Goal: Task Accomplishment & Management: Complete application form

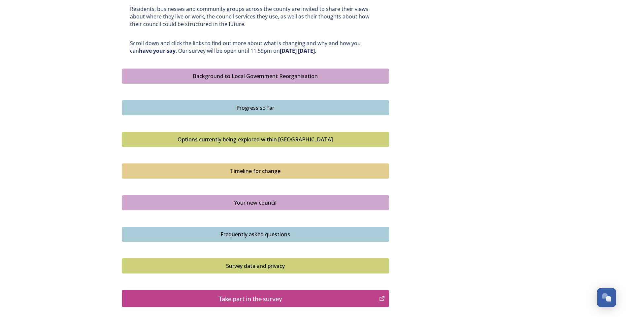
scroll to position [393, 0]
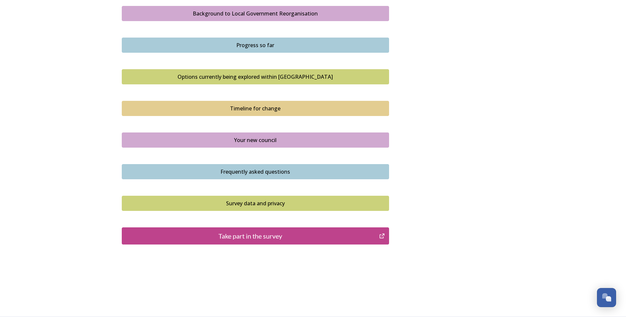
click at [250, 236] on div "Take part in the survey" at bounding box center [250, 236] width 250 height 10
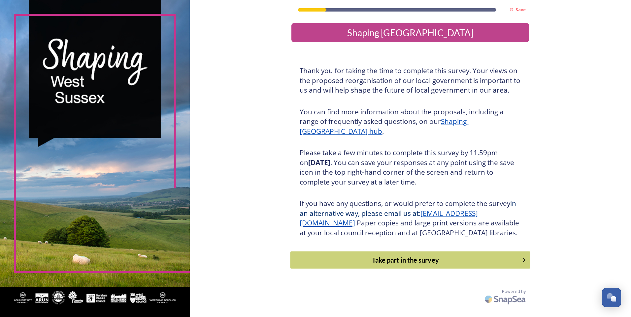
click at [399, 265] on div "Take part in the survey" at bounding box center [405, 260] width 223 height 10
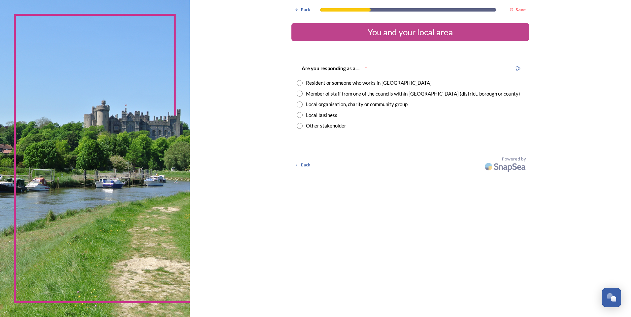
click at [299, 93] on input "radio" at bounding box center [300, 94] width 6 height 6
radio input "true"
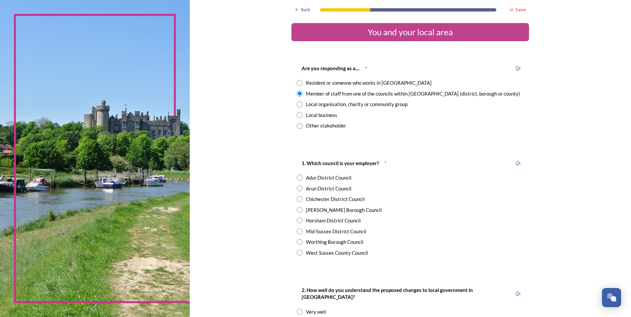
click at [297, 241] on input "radio" at bounding box center [300, 242] width 6 height 6
radio input "true"
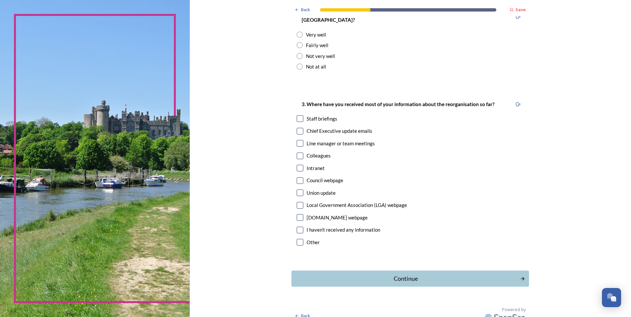
scroll to position [278, 0]
click at [299, 114] on input "checkbox" at bounding box center [300, 117] width 7 height 7
checkbox input "true"
click at [404, 274] on div "Continue" at bounding box center [405, 278] width 223 height 9
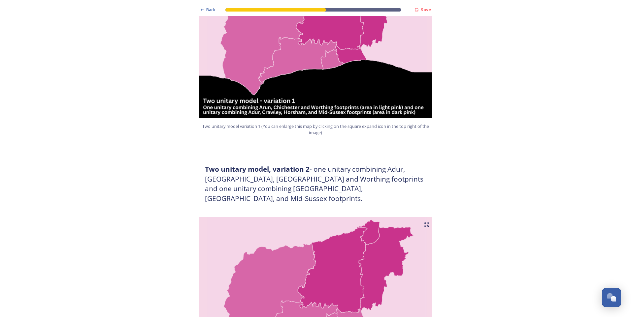
scroll to position [660, 0]
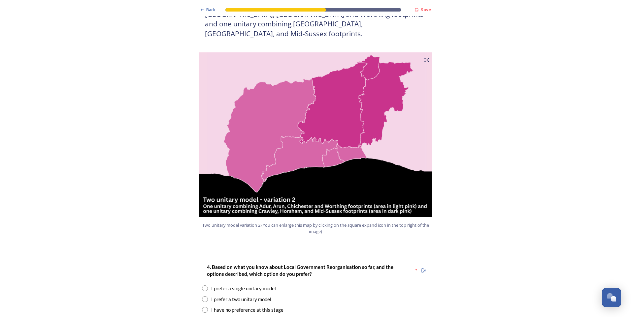
click at [202, 307] on input "radio" at bounding box center [205, 310] width 6 height 6
radio input "true"
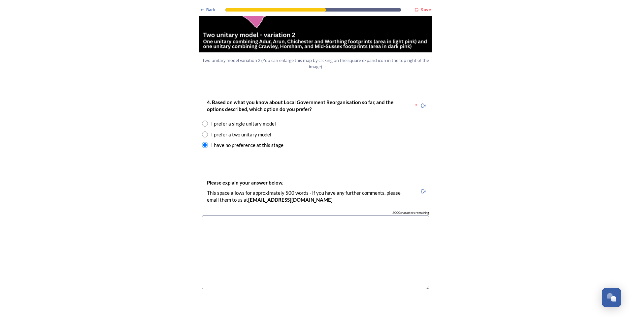
scroll to position [990, 0]
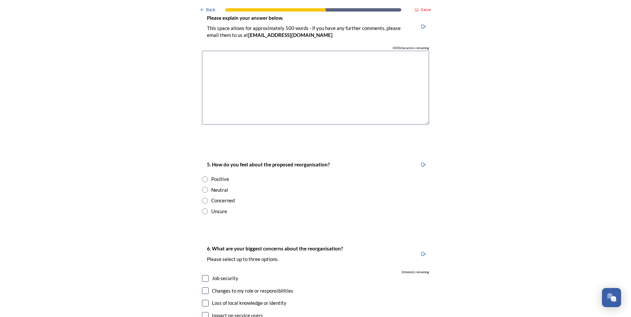
click at [204, 209] on input "radio" at bounding box center [205, 212] width 6 height 6
radio input "true"
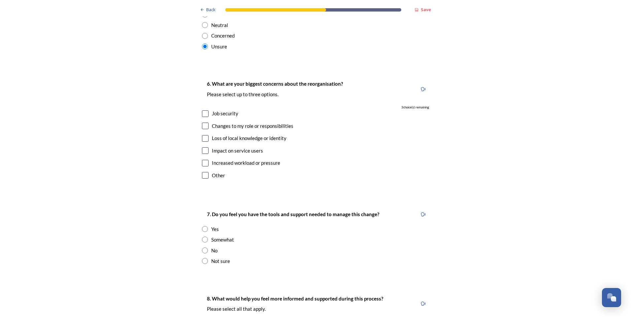
click at [202, 111] on input "checkbox" at bounding box center [205, 114] width 7 height 7
checkbox input "true"
click at [204, 258] on input "radio" at bounding box center [205, 261] width 6 height 6
radio input "true"
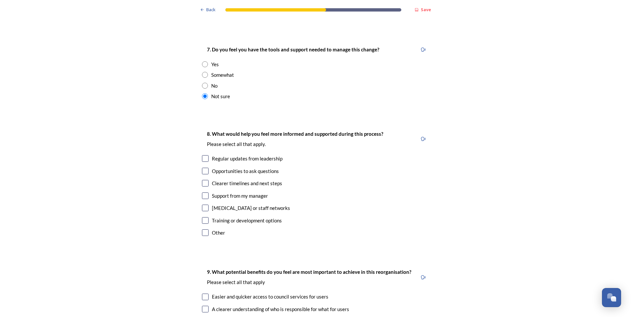
click at [202, 180] on input "checkbox" at bounding box center [205, 183] width 7 height 7
checkbox input "true"
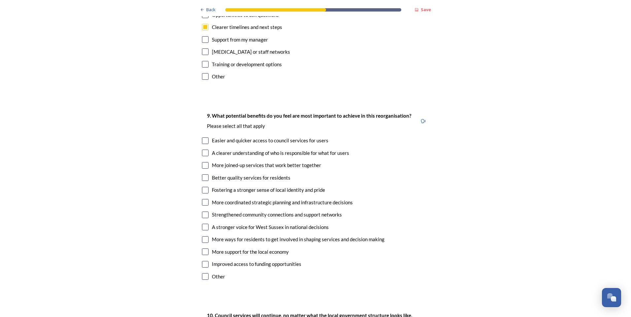
scroll to position [1485, 0]
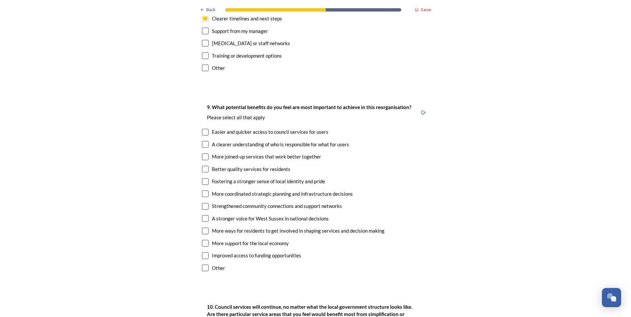
click at [203, 141] on input "checkbox" at bounding box center [205, 144] width 7 height 7
checkbox input "true"
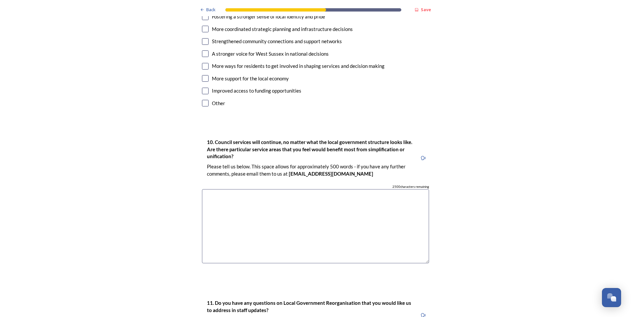
scroll to position [1809, 0]
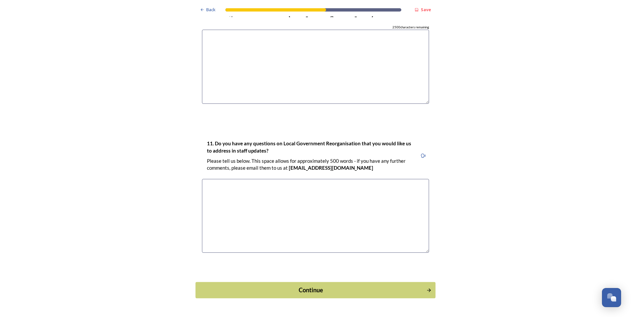
click at [317, 286] on div "Continue" at bounding box center [310, 290] width 223 height 9
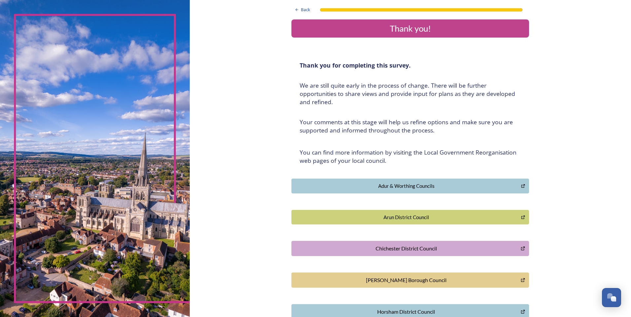
scroll to position [0, 0]
